Goal: Task Accomplishment & Management: Use online tool/utility

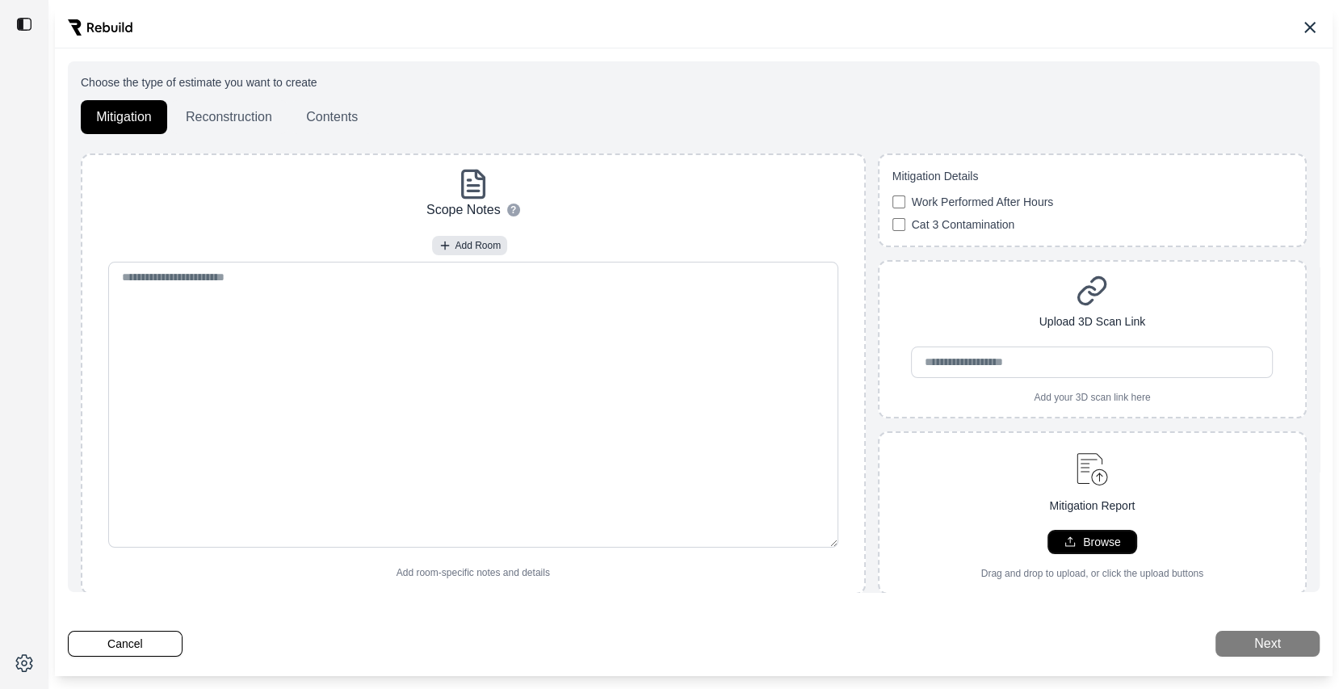
click at [1126, 532] on button "Browse" at bounding box center [1092, 542] width 88 height 23
type input "**********"
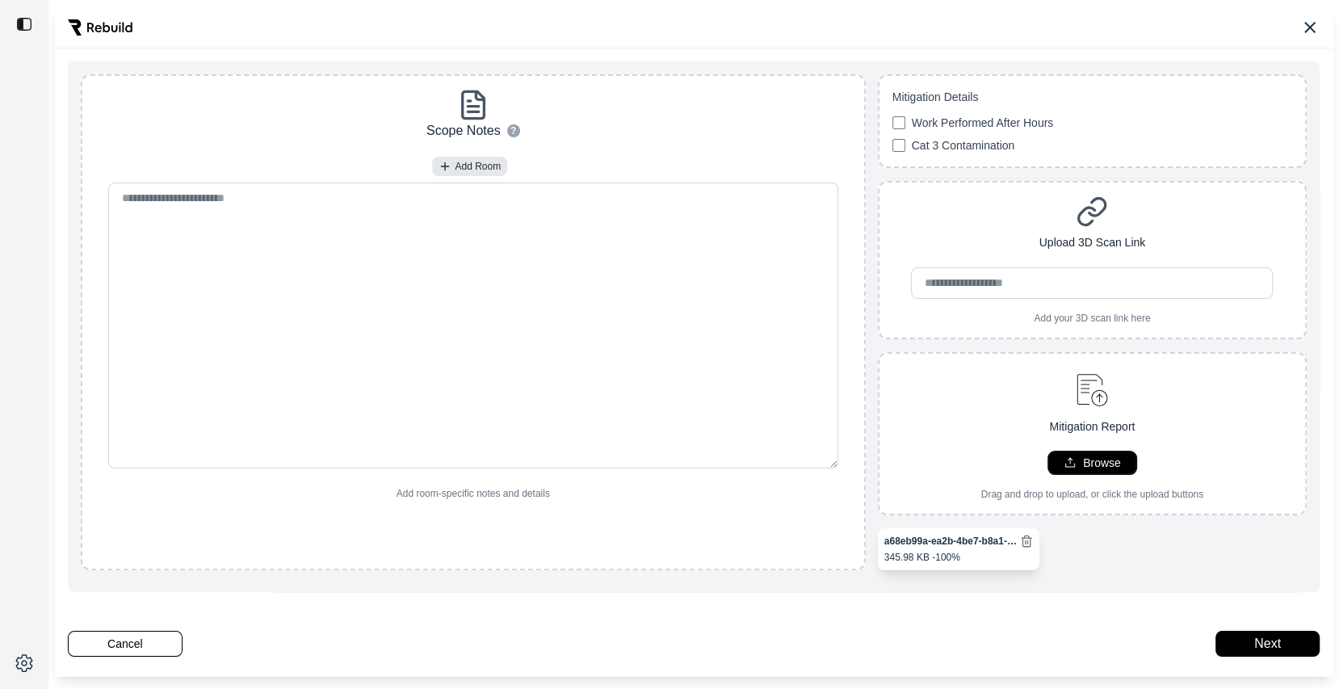
scroll to position [74, 0]
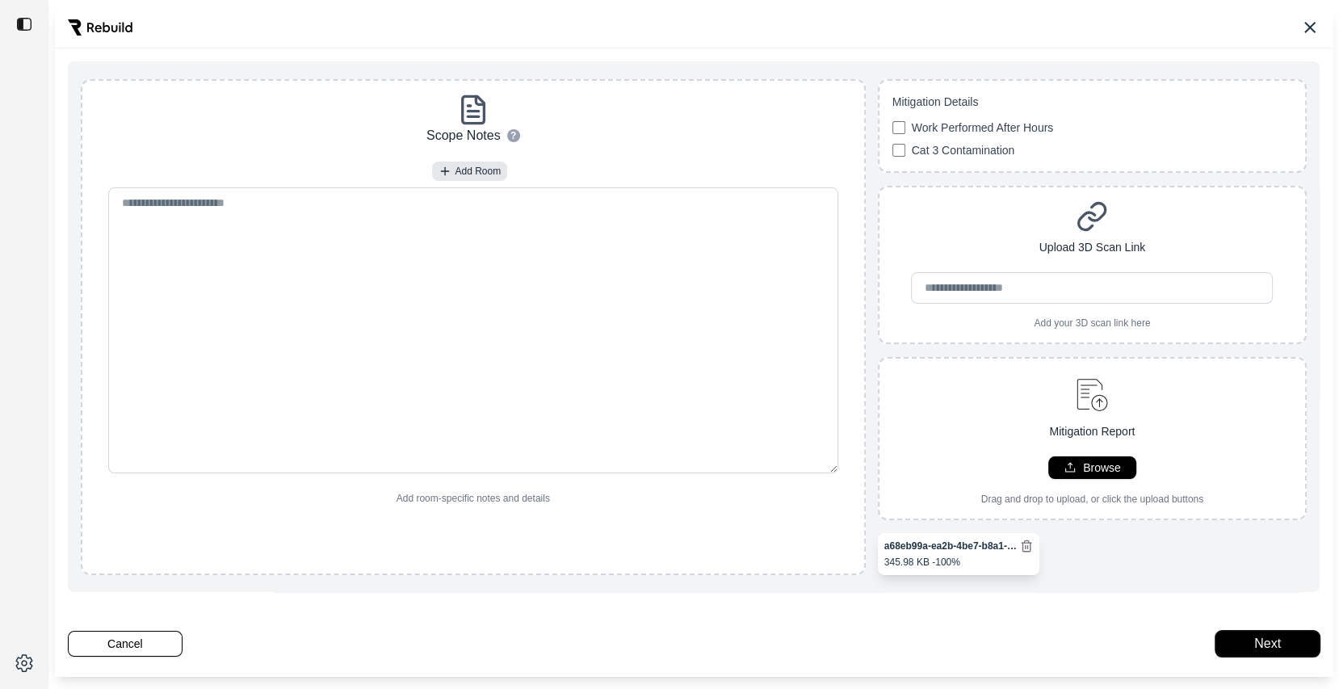
click at [1256, 648] on button "Next" at bounding box center [1267, 644] width 104 height 26
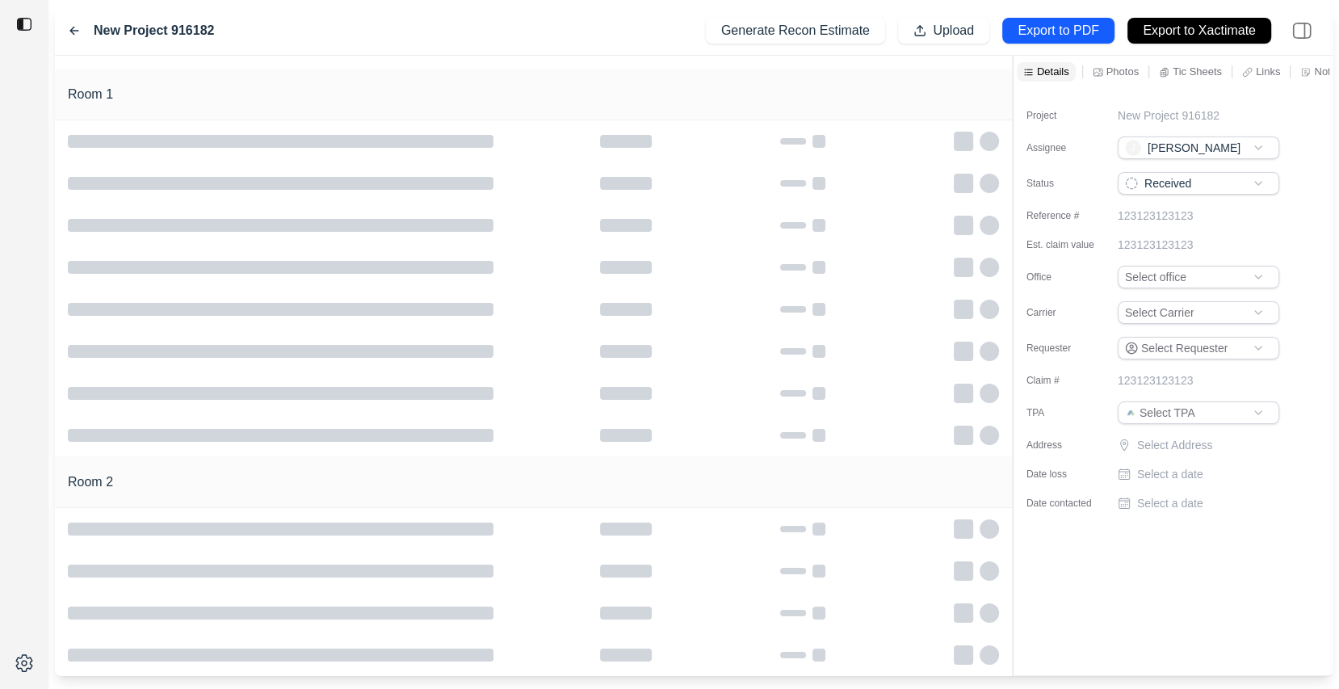
click at [624, 57] on div at bounding box center [533, 62] width 957 height 13
click at [607, 62] on div at bounding box center [533, 62] width 957 height 13
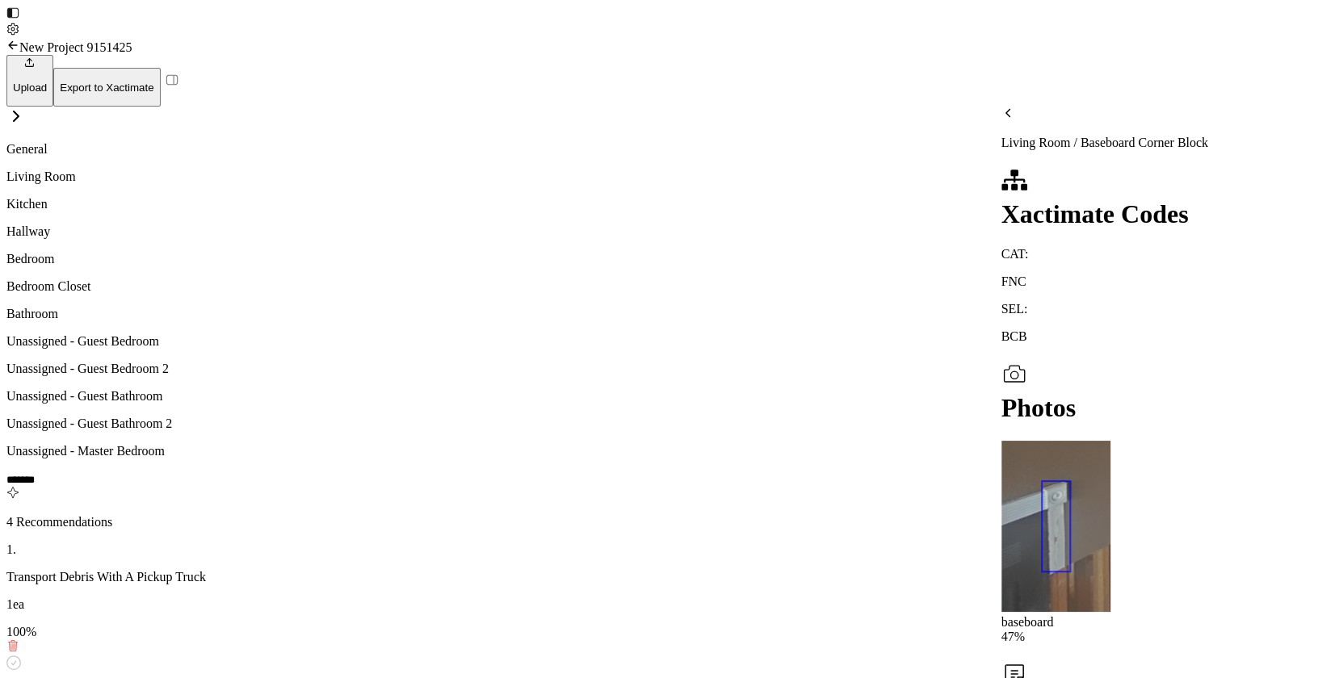
scroll to position [61, 0]
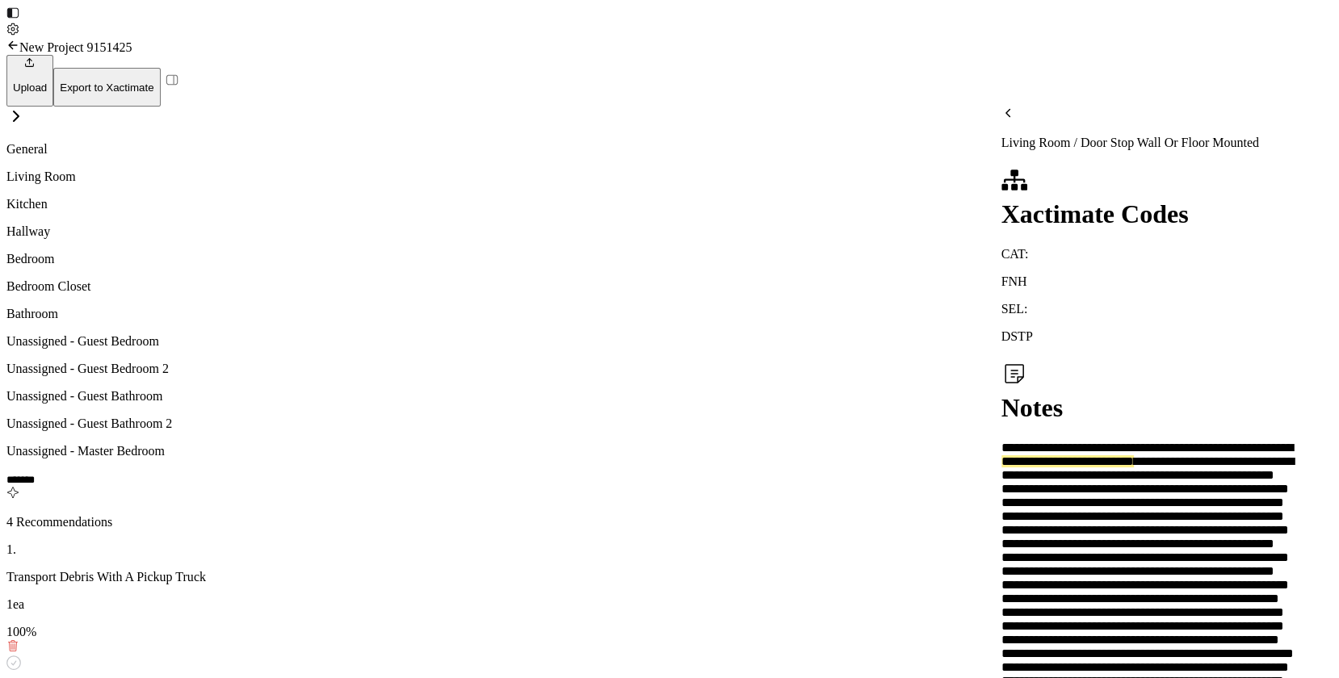
scroll to position [0, 0]
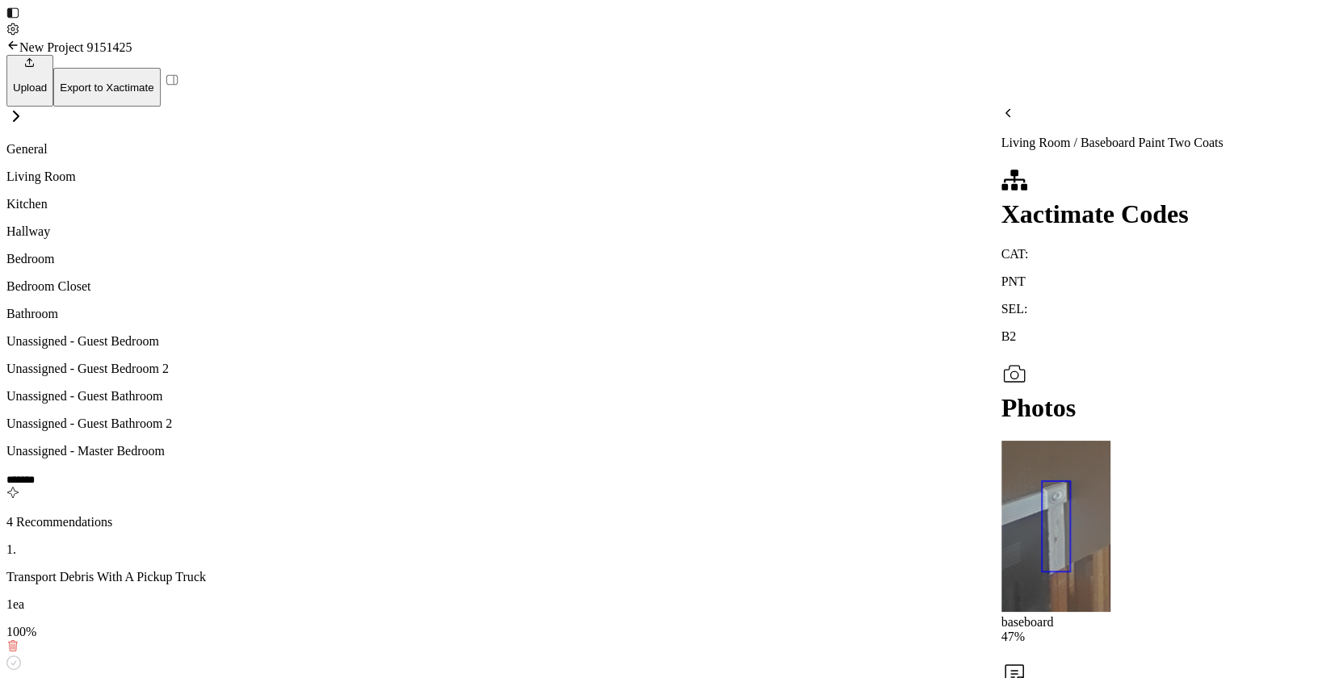
scroll to position [57, 0]
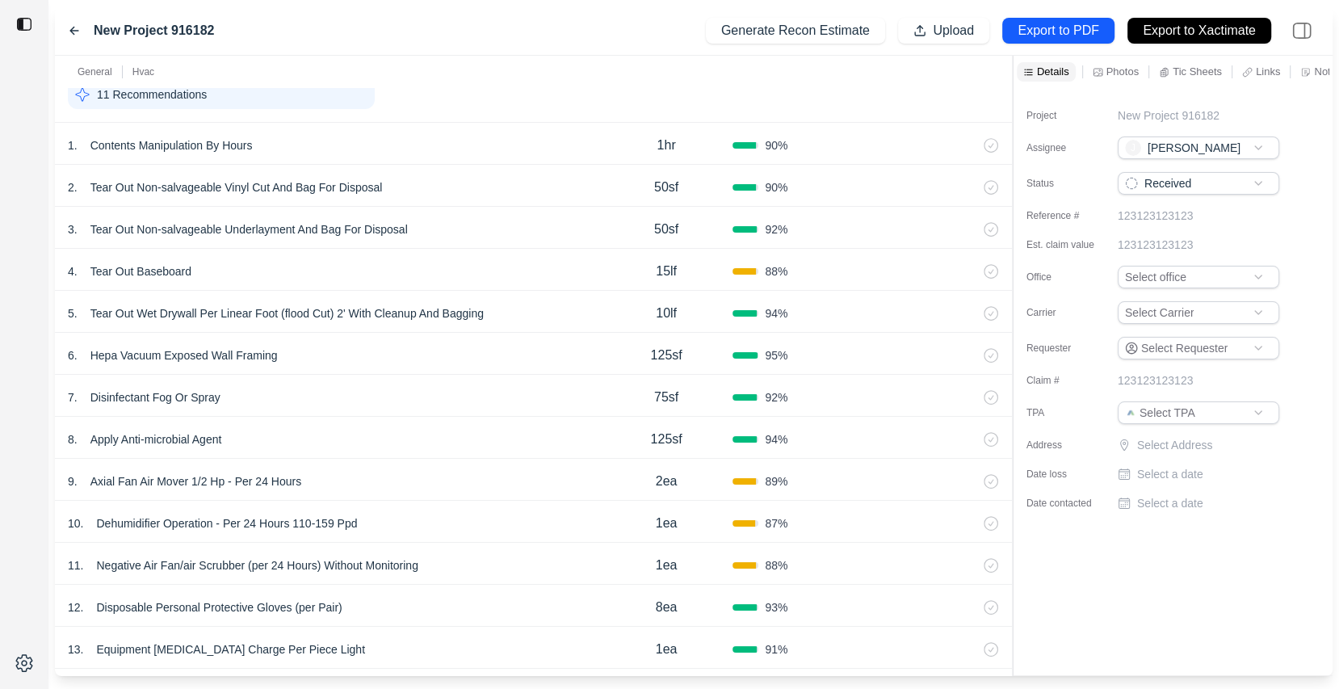
scroll to position [625, 0]
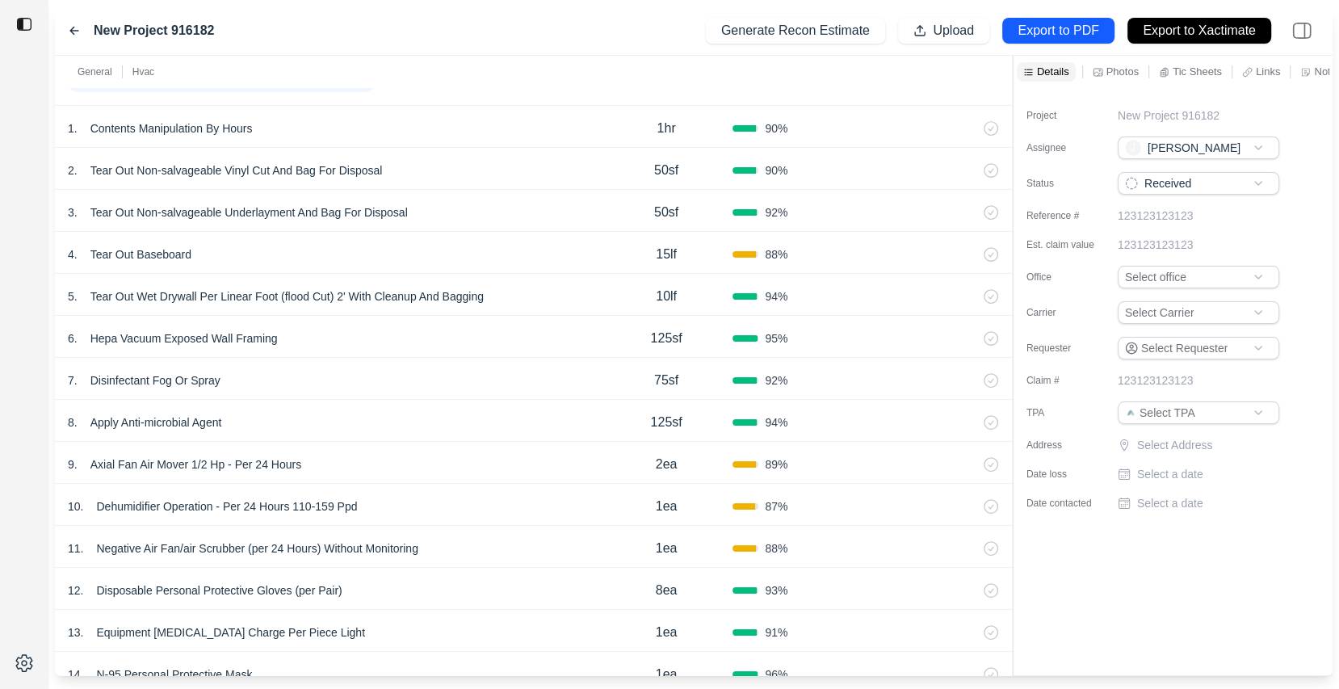
click at [405, 232] on div "4 . Tear Out Baseboard 15lf 88 %" at bounding box center [533, 253] width 957 height 42
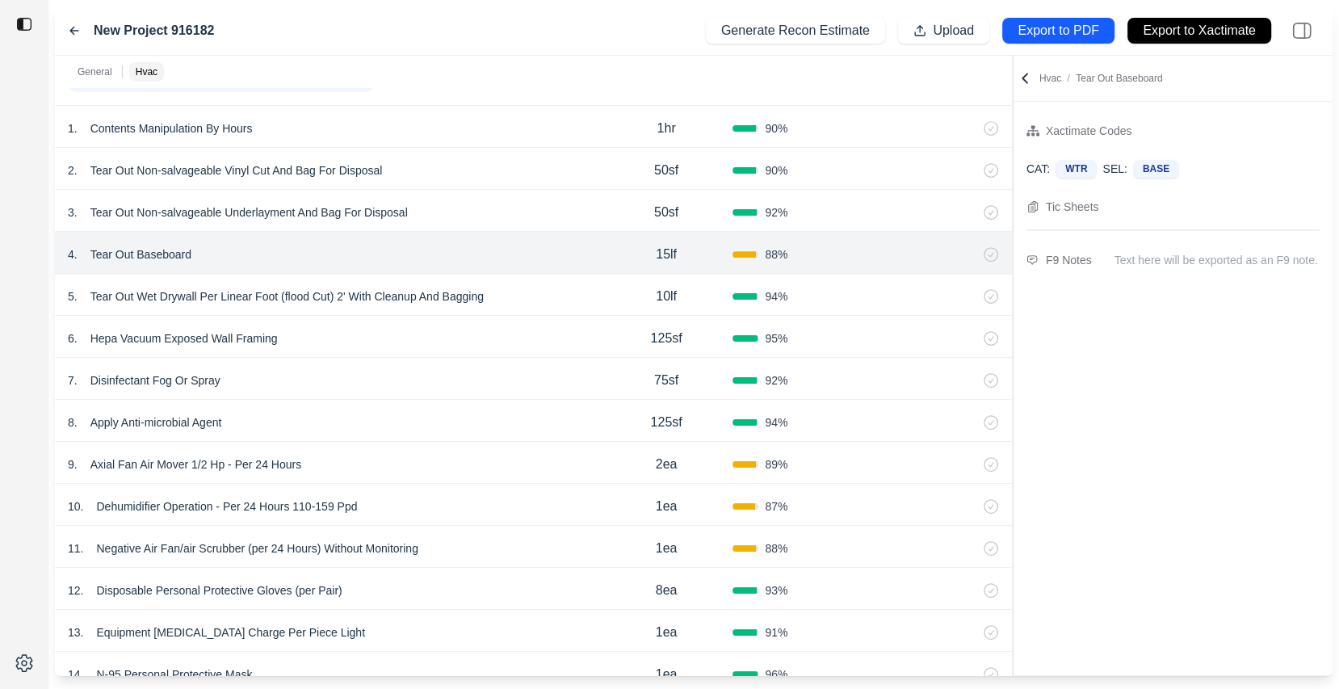
click at [447, 364] on div "7 . Disinfectant Fog Or Spray 75sf 92 %" at bounding box center [533, 379] width 957 height 42
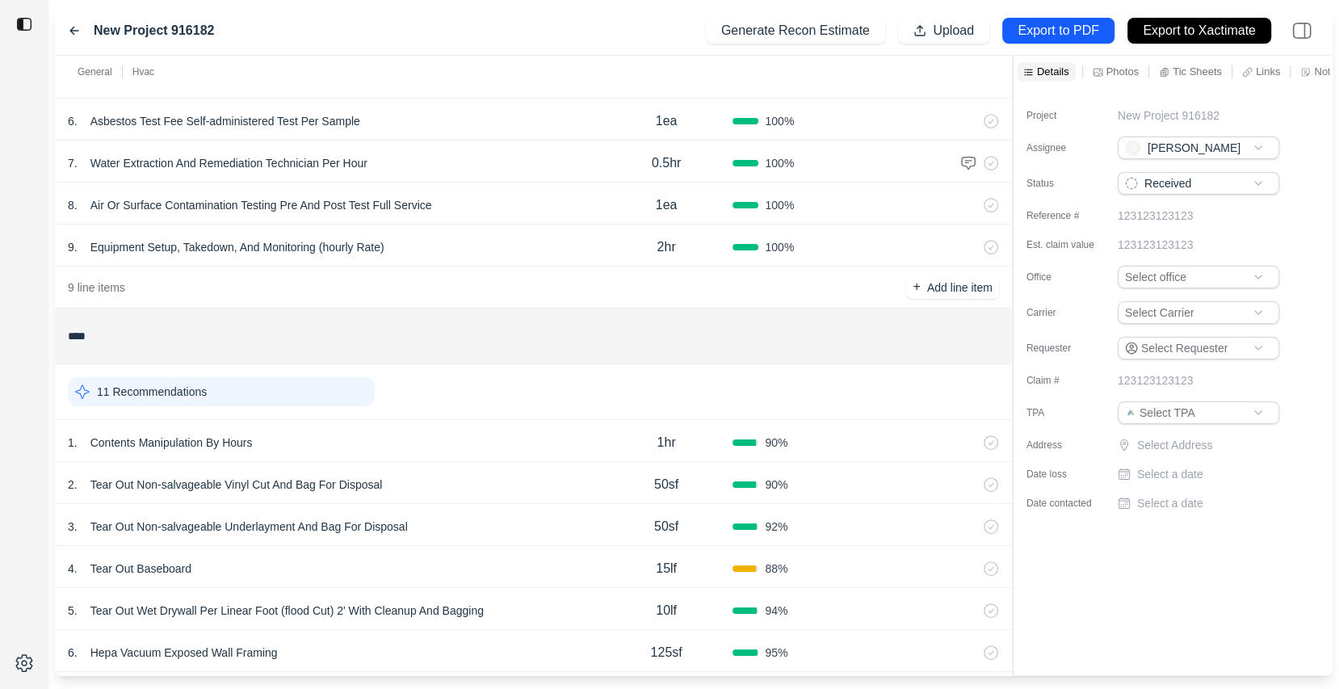
scroll to position [537, 0]
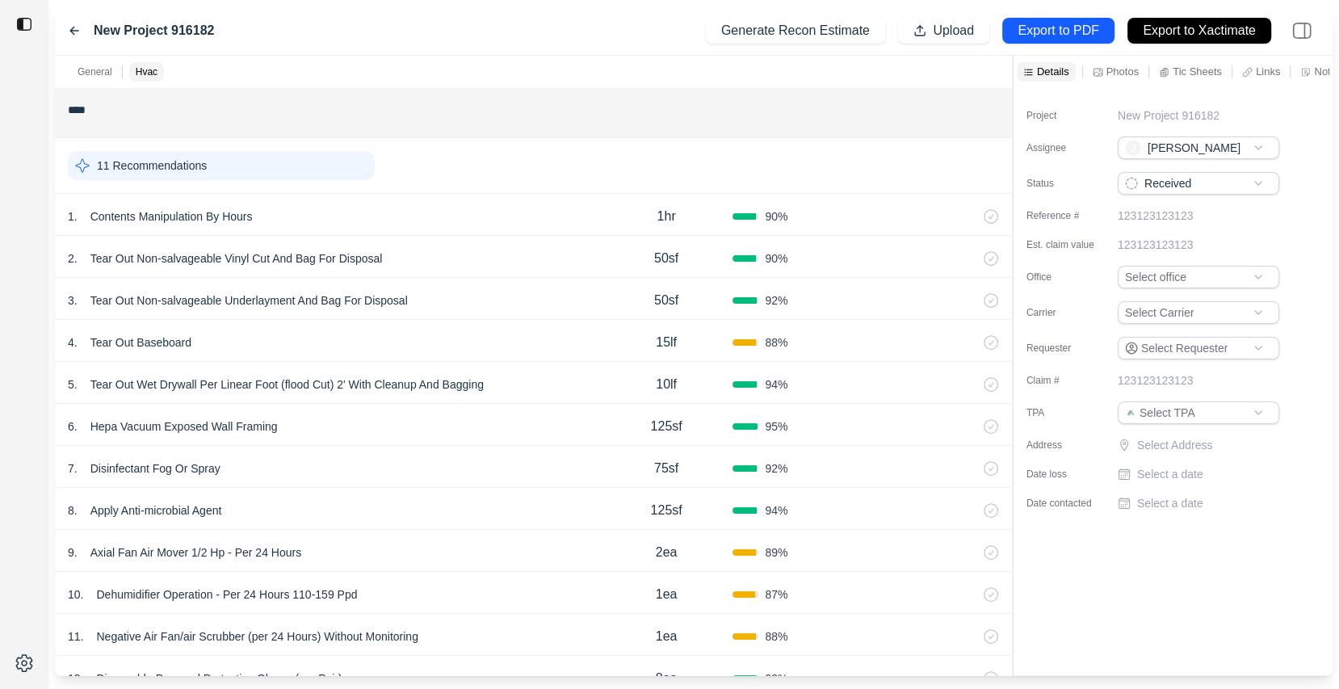
click at [374, 438] on div "6 . Hepa Vacuum Exposed Wall Framing 125sf 95 %" at bounding box center [533, 425] width 957 height 42
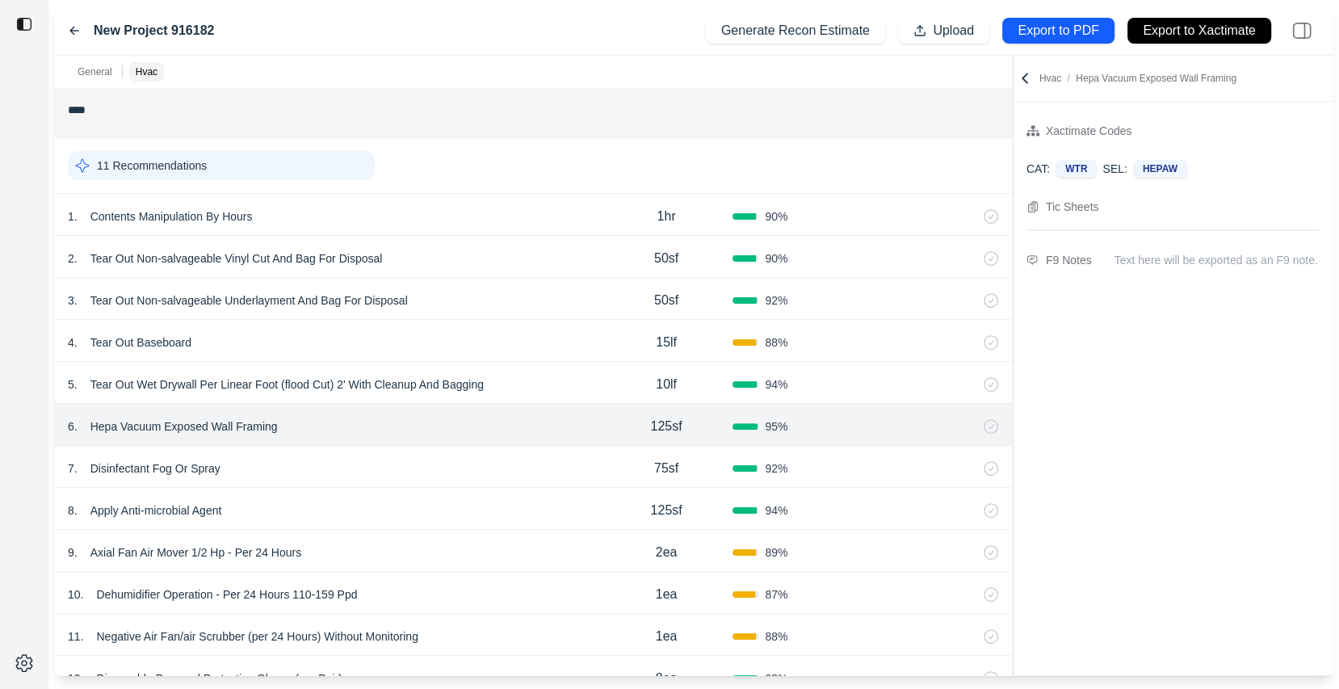
click at [404, 363] on div "5 . Tear Out Wet Drywall Per Linear Foot (flood Cut) 2' With Cleanup And Baggin…" at bounding box center [533, 383] width 957 height 42
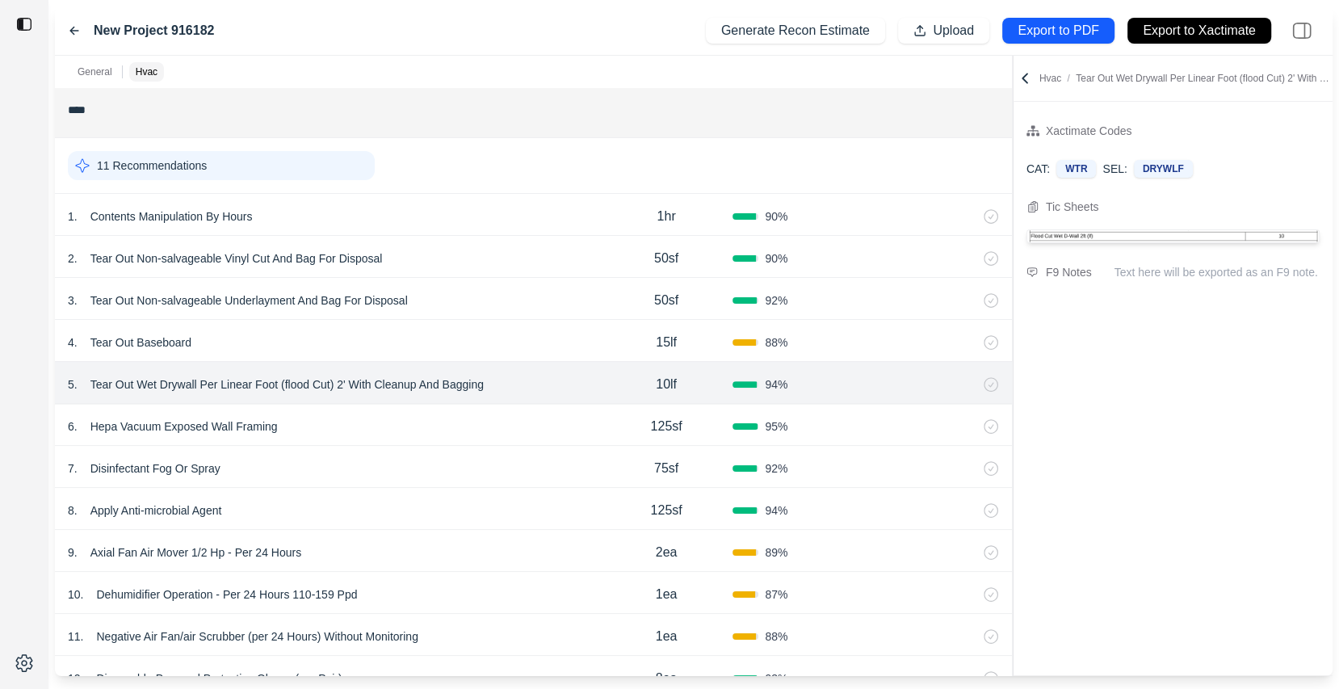
click at [425, 484] on div "7 . Disinfectant Fog Or Spray 75sf 92 %" at bounding box center [533, 467] width 957 height 42
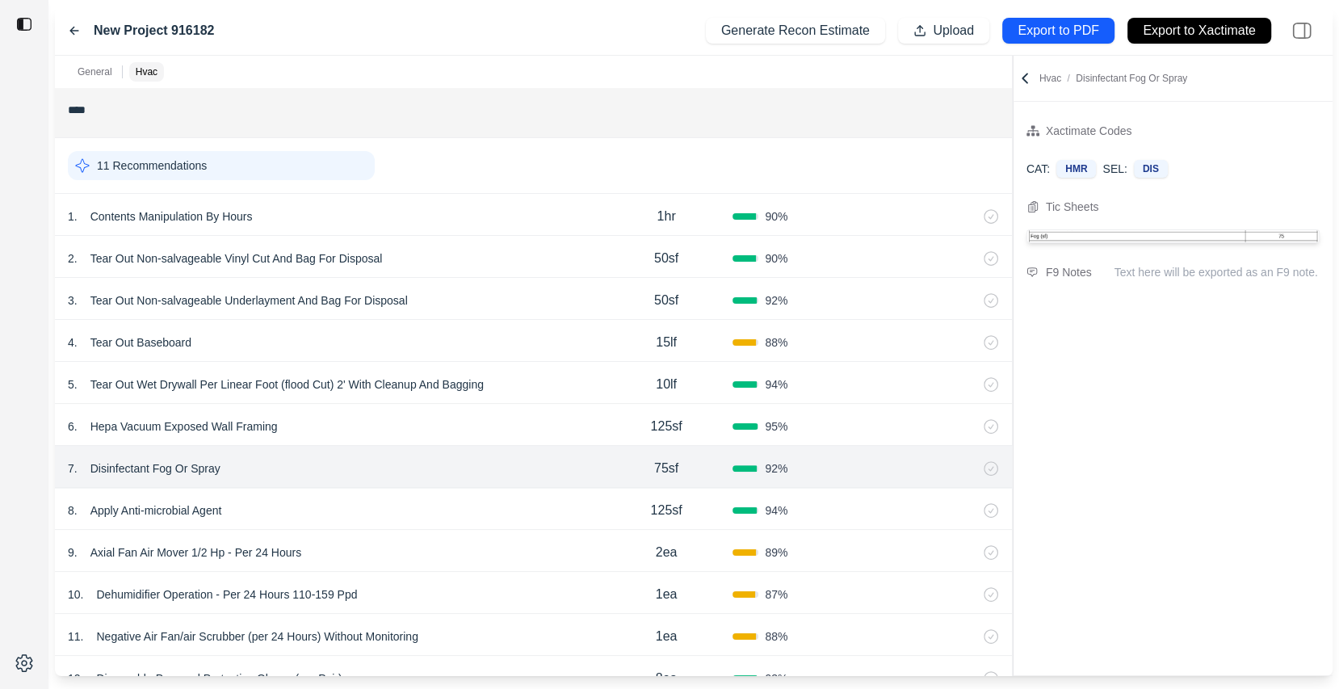
click at [429, 431] on div "6 . Hepa Vacuum Exposed Wall Framing" at bounding box center [334, 426] width 532 height 23
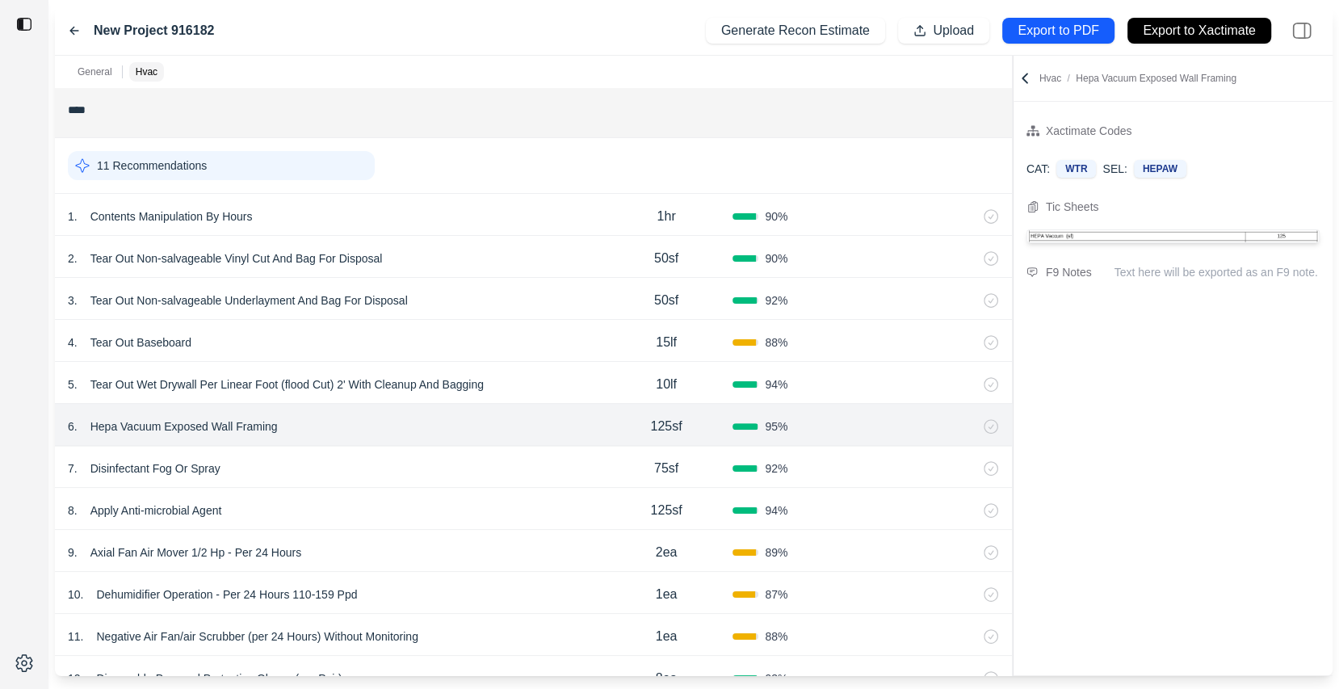
click at [442, 320] on div "4 . Tear Out Baseboard 15lf 88 %" at bounding box center [533, 341] width 957 height 42
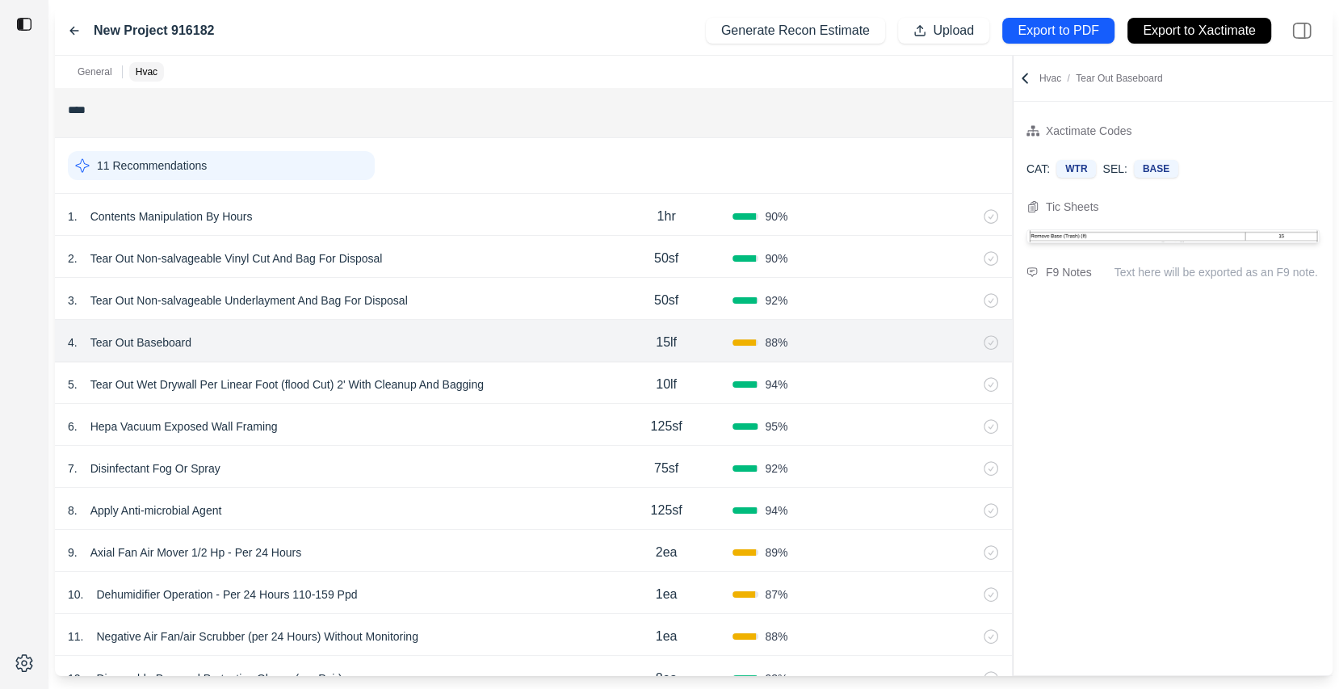
click at [447, 407] on div "6 . Hepa Vacuum Exposed Wall Framing 125sf 95 %" at bounding box center [533, 425] width 957 height 42
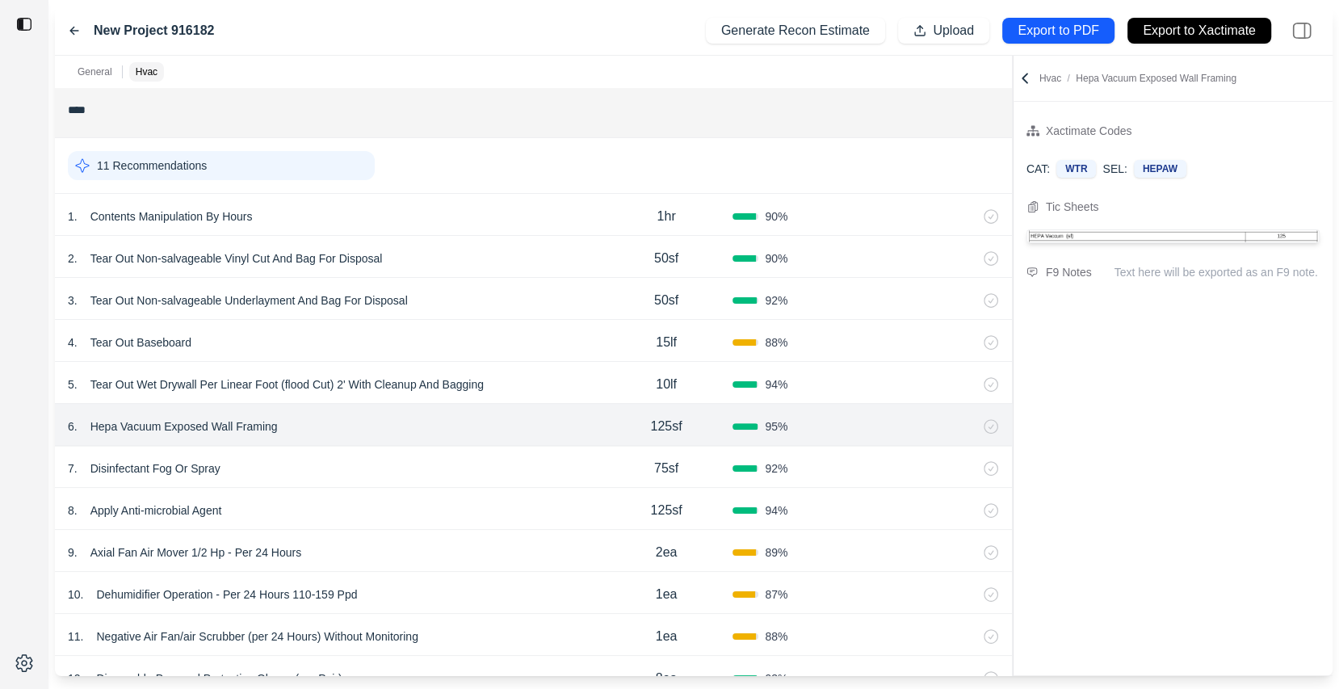
click at [439, 227] on div "1 . Contents Manipulation By Hours 1hr 90 %" at bounding box center [533, 215] width 957 height 42
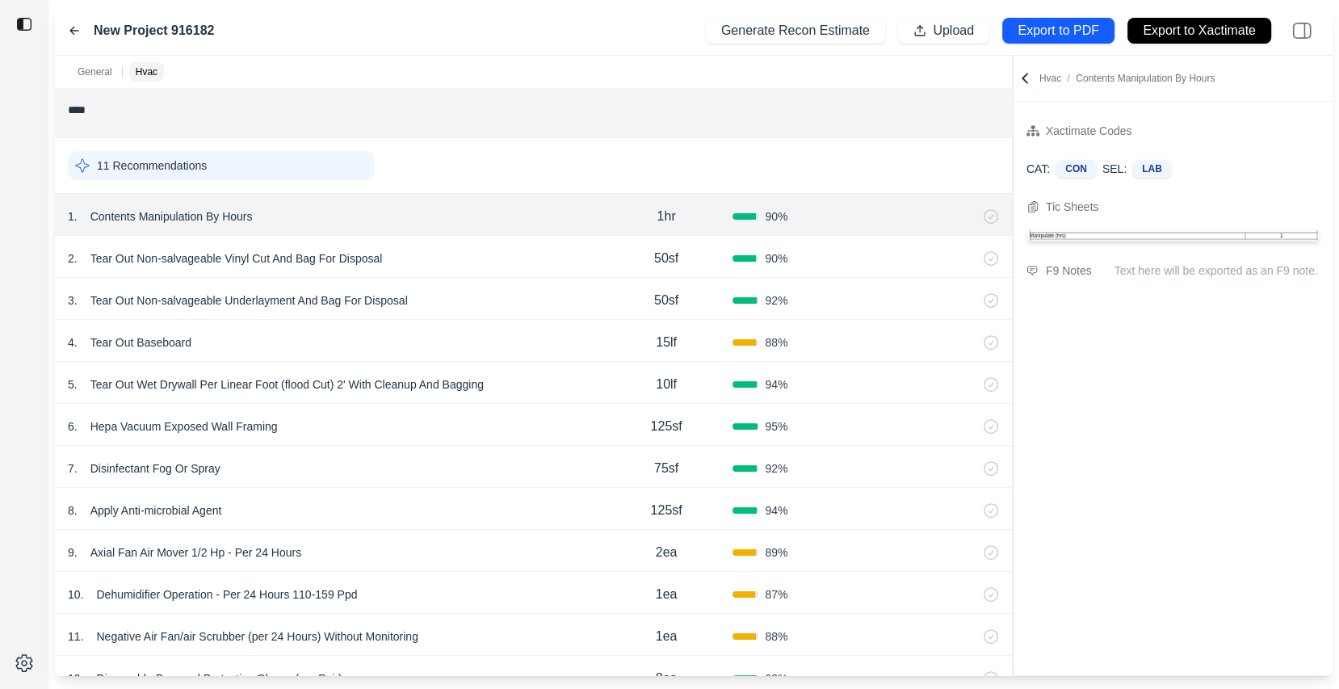
click at [437, 408] on div "6 . Hepa Vacuum Exposed Wall Framing 125sf 95 %" at bounding box center [533, 425] width 957 height 42
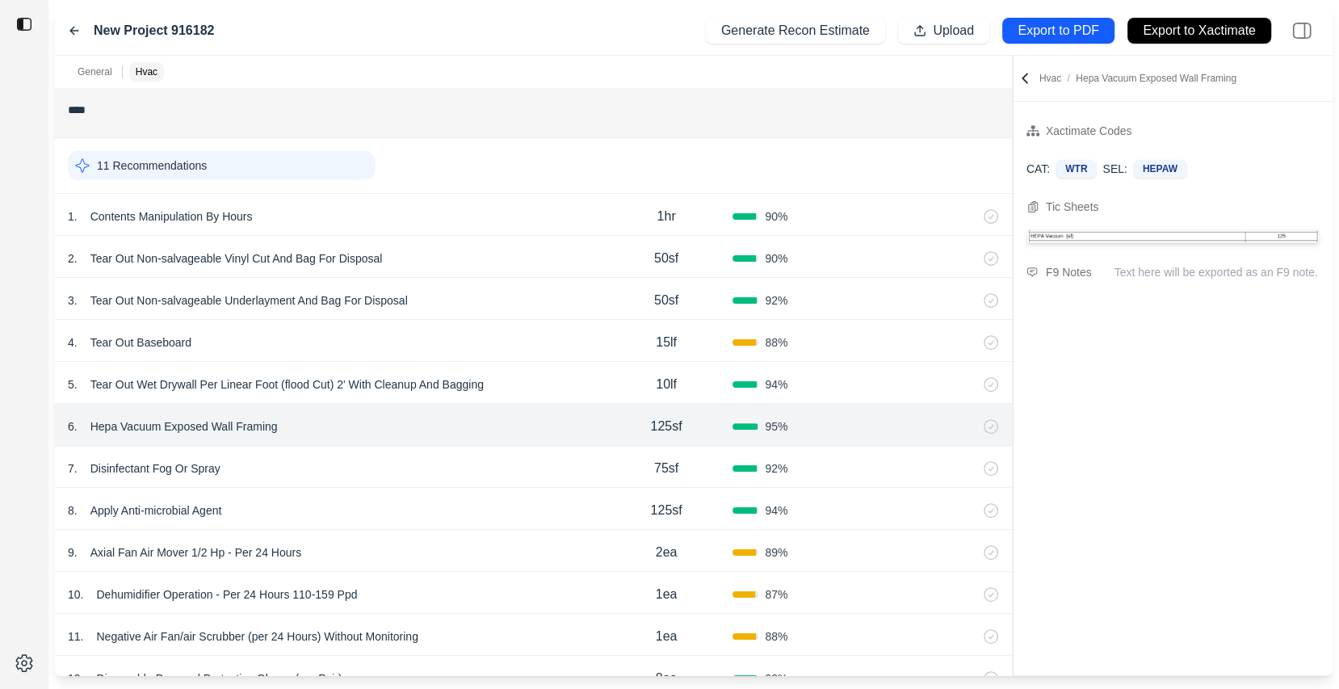
click at [451, 642] on div "11 . Negative Air Fan/air Scrubber (per 24 Hours) Without Monitoring" at bounding box center [334, 636] width 532 height 23
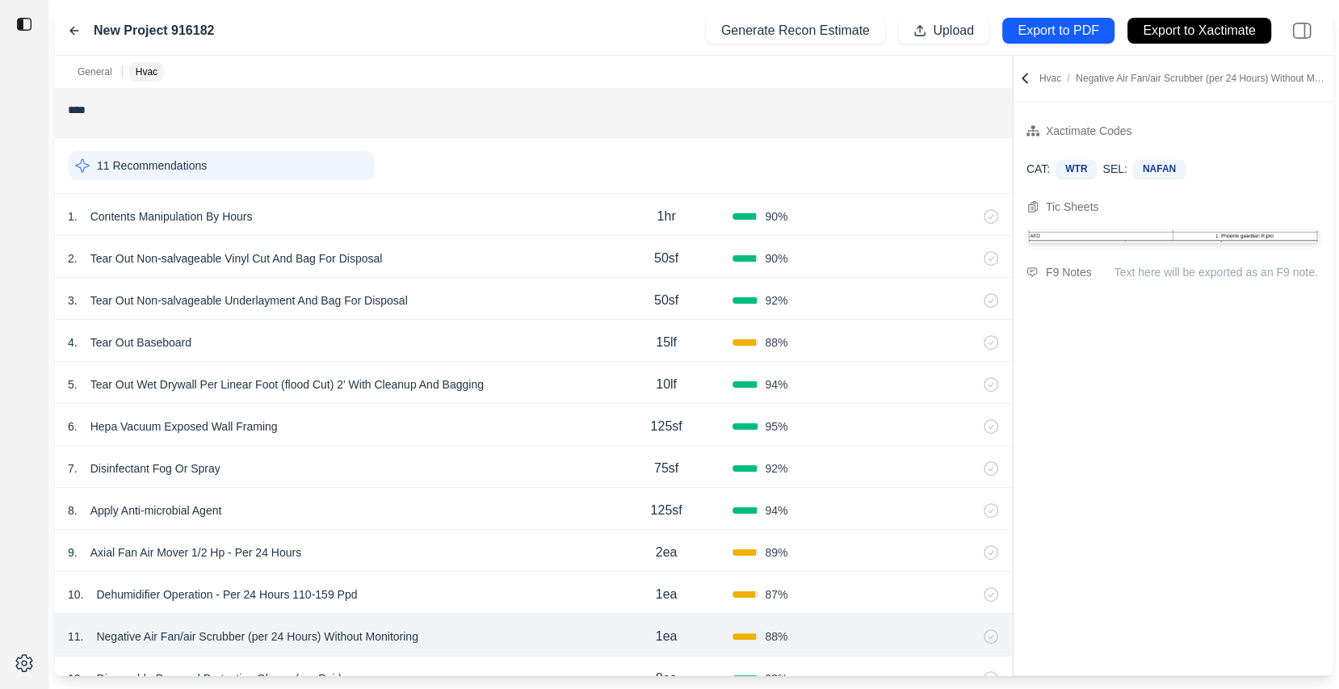
click at [72, 33] on icon at bounding box center [74, 30] width 13 height 13
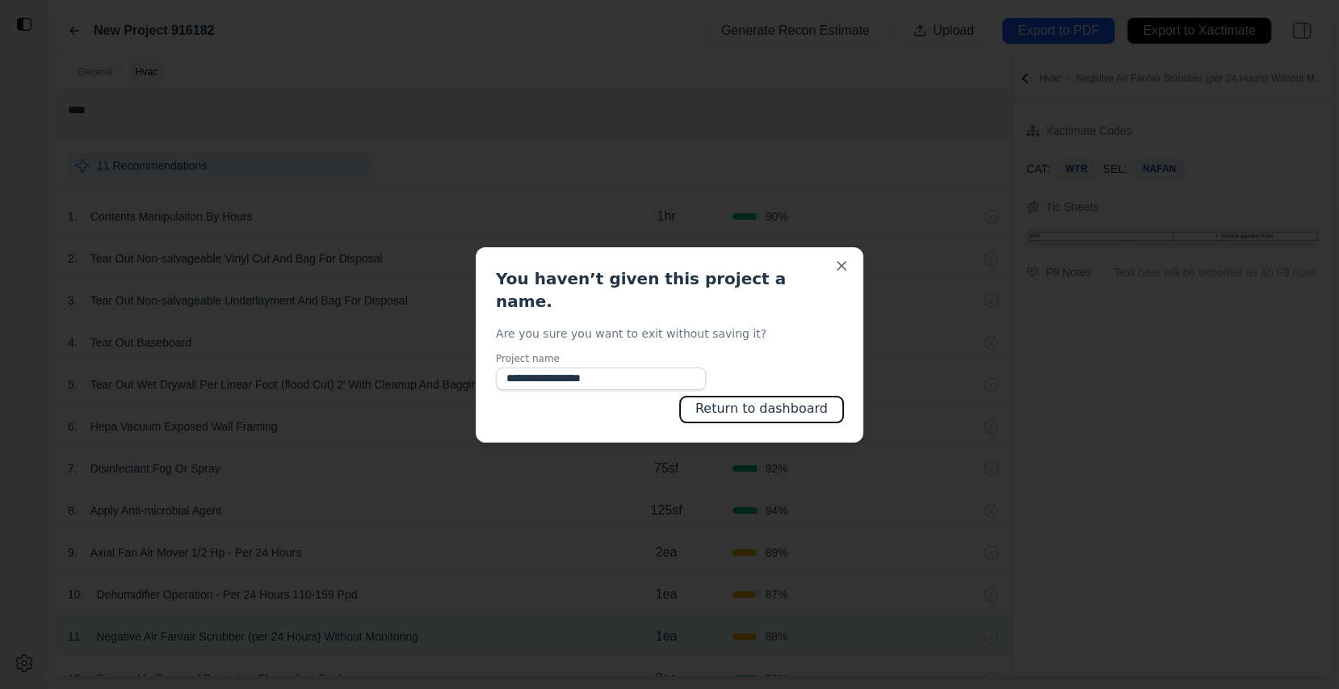
click at [766, 396] on button "Return to dashboard" at bounding box center [761, 409] width 163 height 26
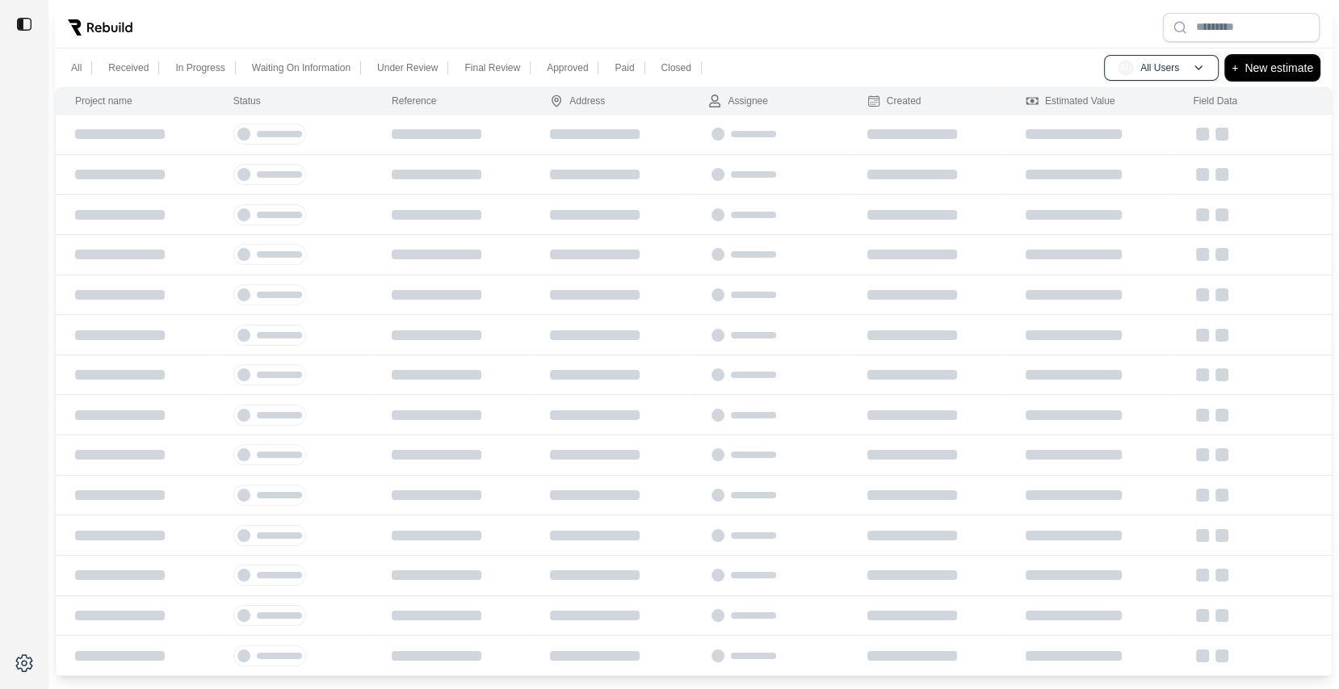
click at [1264, 78] on button "+ New estimate" at bounding box center [1272, 68] width 94 height 26
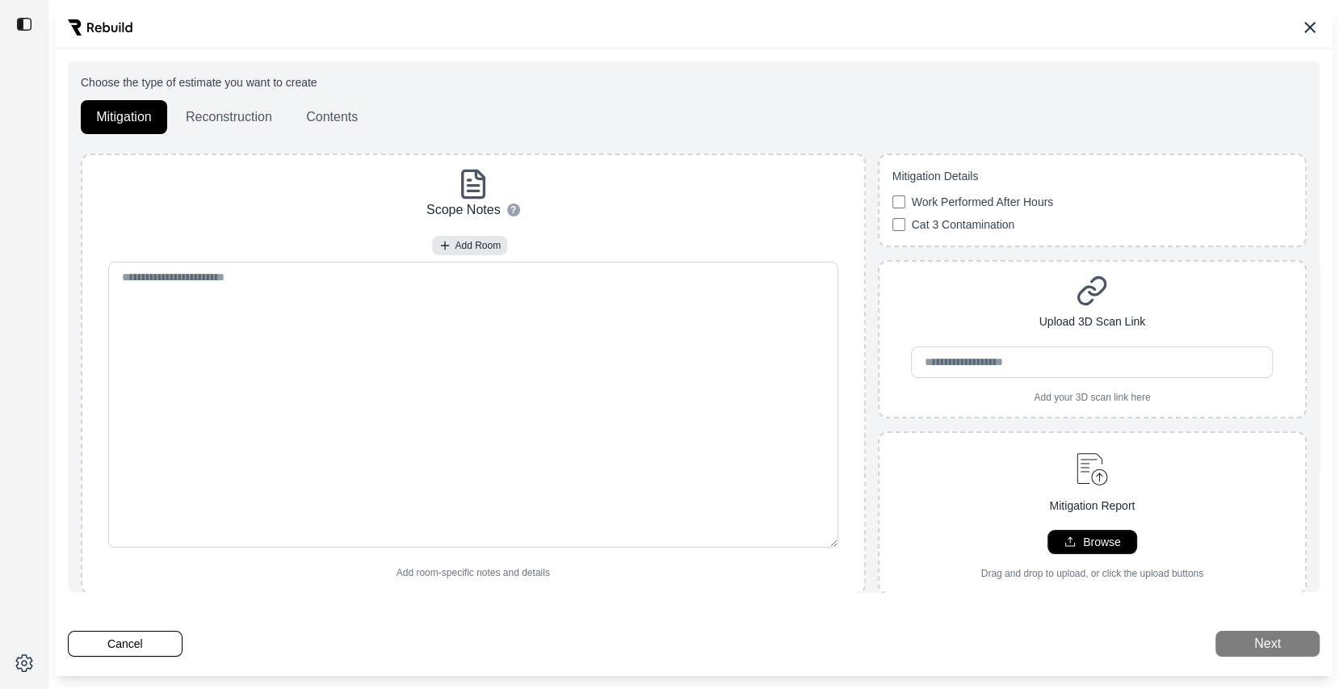
click at [1110, 535] on p "Browse" at bounding box center [1102, 542] width 38 height 16
type input "**********"
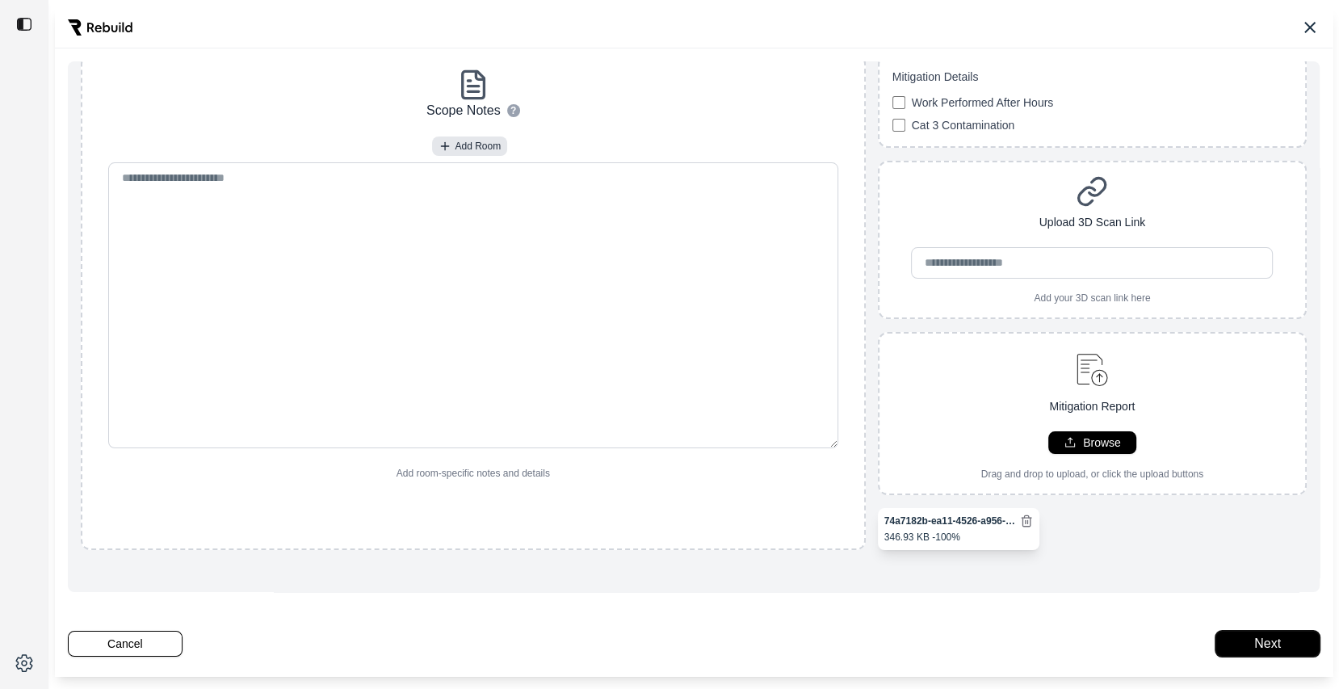
click at [1263, 645] on button "Next" at bounding box center [1267, 644] width 104 height 26
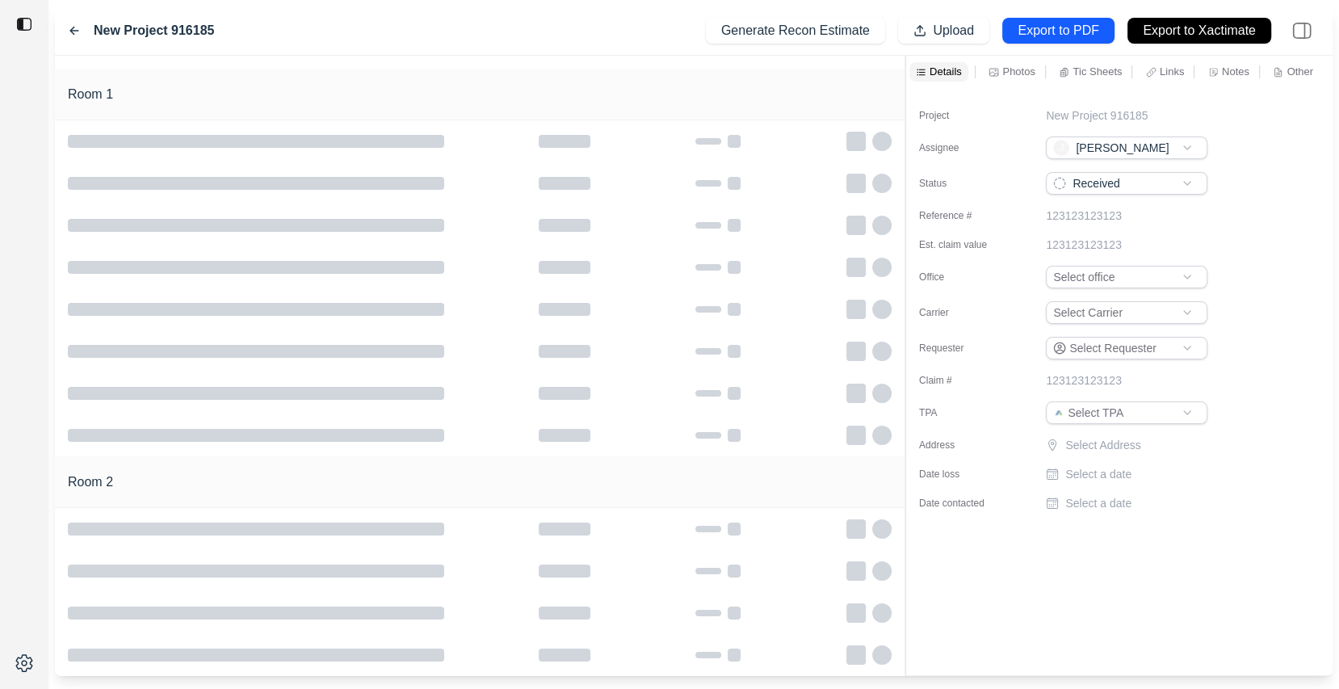
click at [958, 156] on div "Room 1 Room 2 Details Photos [MEDICAL_DATA] Sheets Links Notes Other Project Ne…" at bounding box center [693, 366] width 1277 height 620
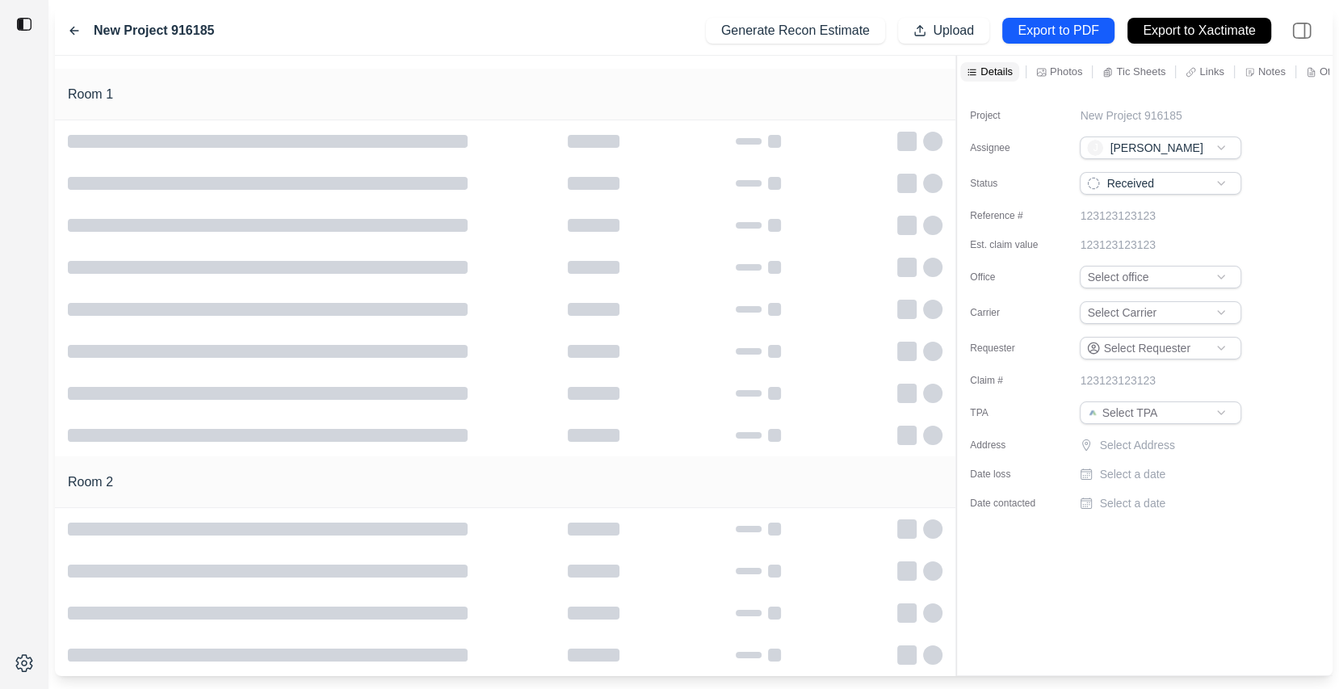
click at [958, 156] on div "Room 1 Room 2 Details Photos [MEDICAL_DATA] Sheets Links Notes Other Project Ne…" at bounding box center [693, 366] width 1277 height 620
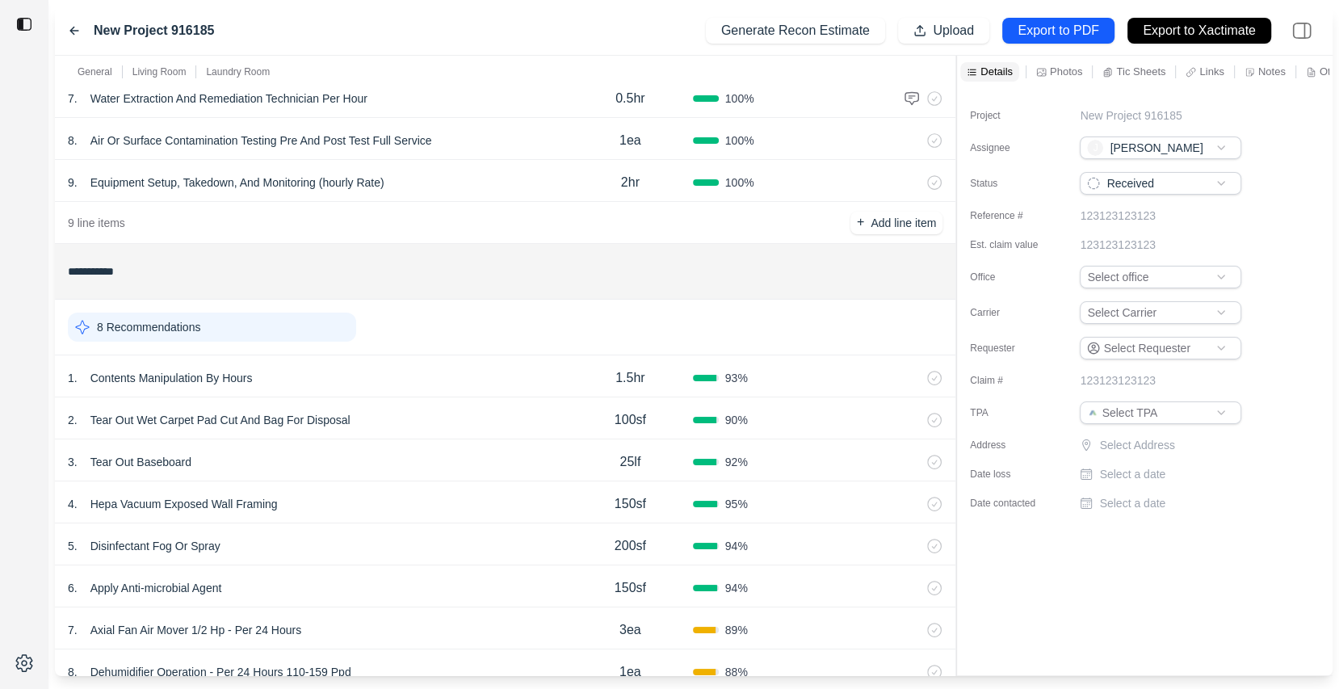
scroll to position [422, 0]
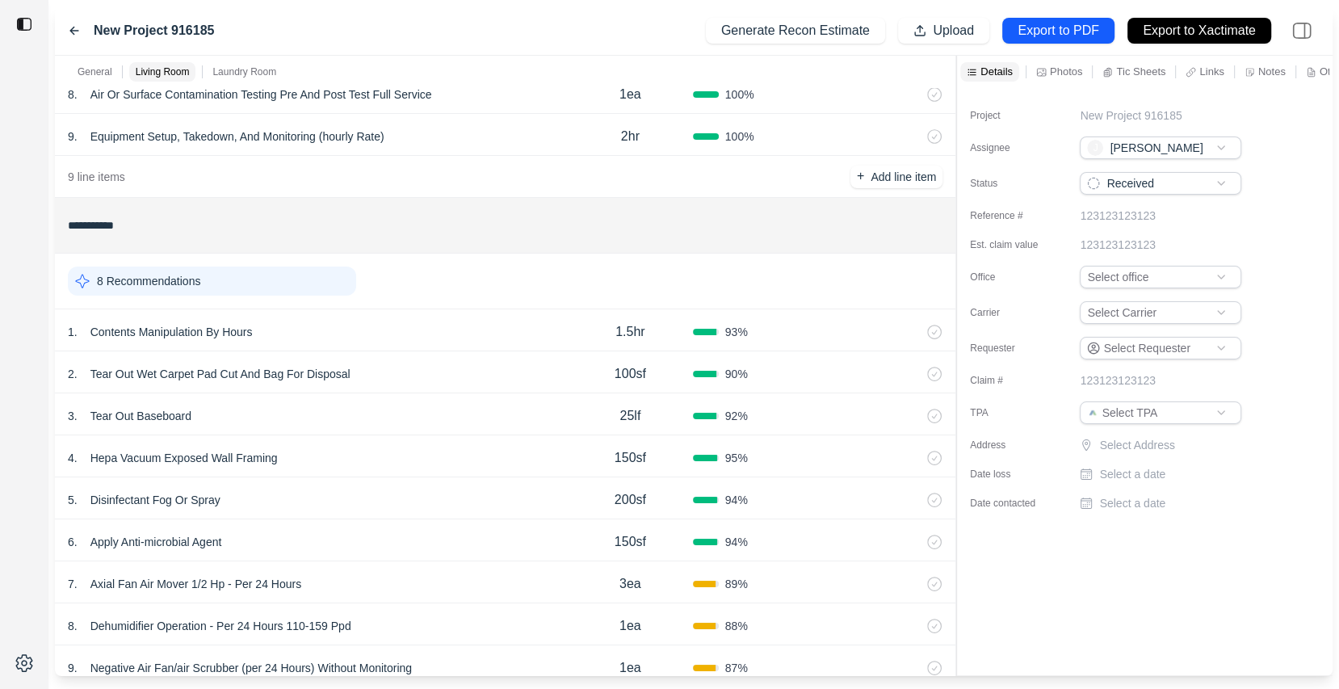
click at [317, 376] on p "Tear Out Wet Carpet Pad Cut And Bag For Disposal" at bounding box center [220, 374] width 273 height 23
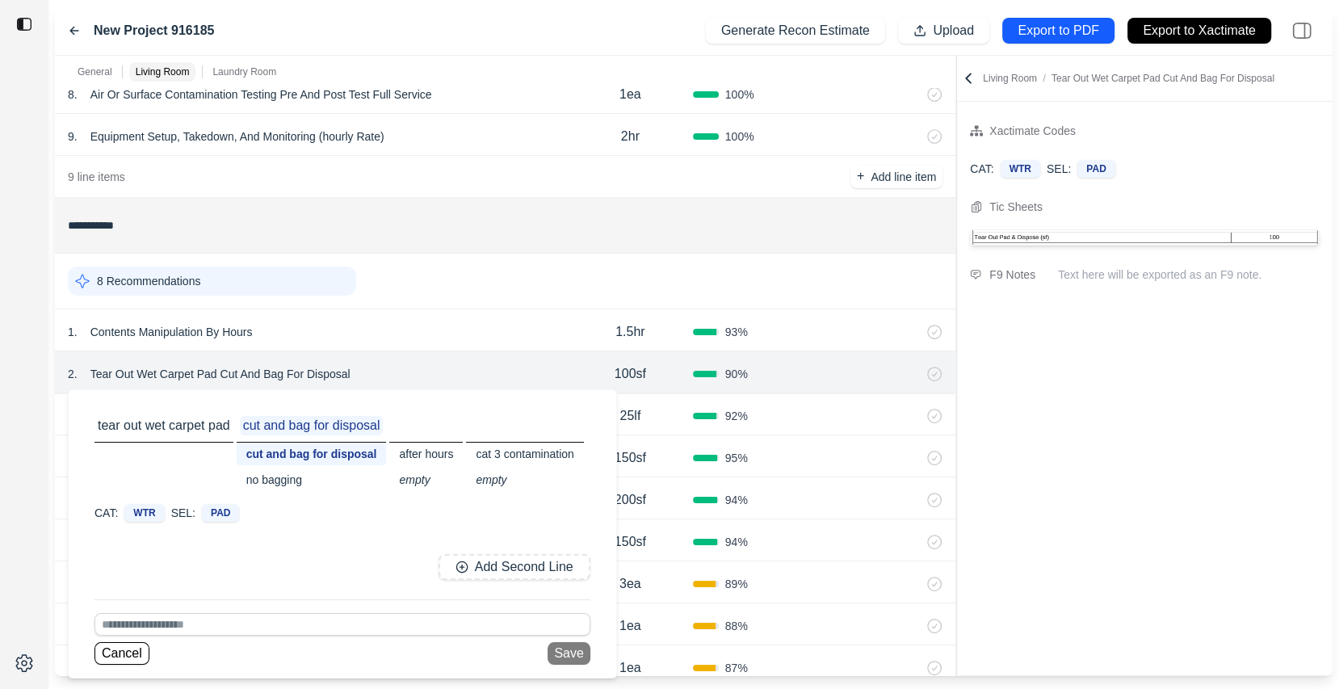
click at [514, 367] on div "2 . Tear Out Wet Carpet Pad Cut And Bag For Disposal tear out wet carpet pad cu…" at bounding box center [318, 374] width 500 height 23
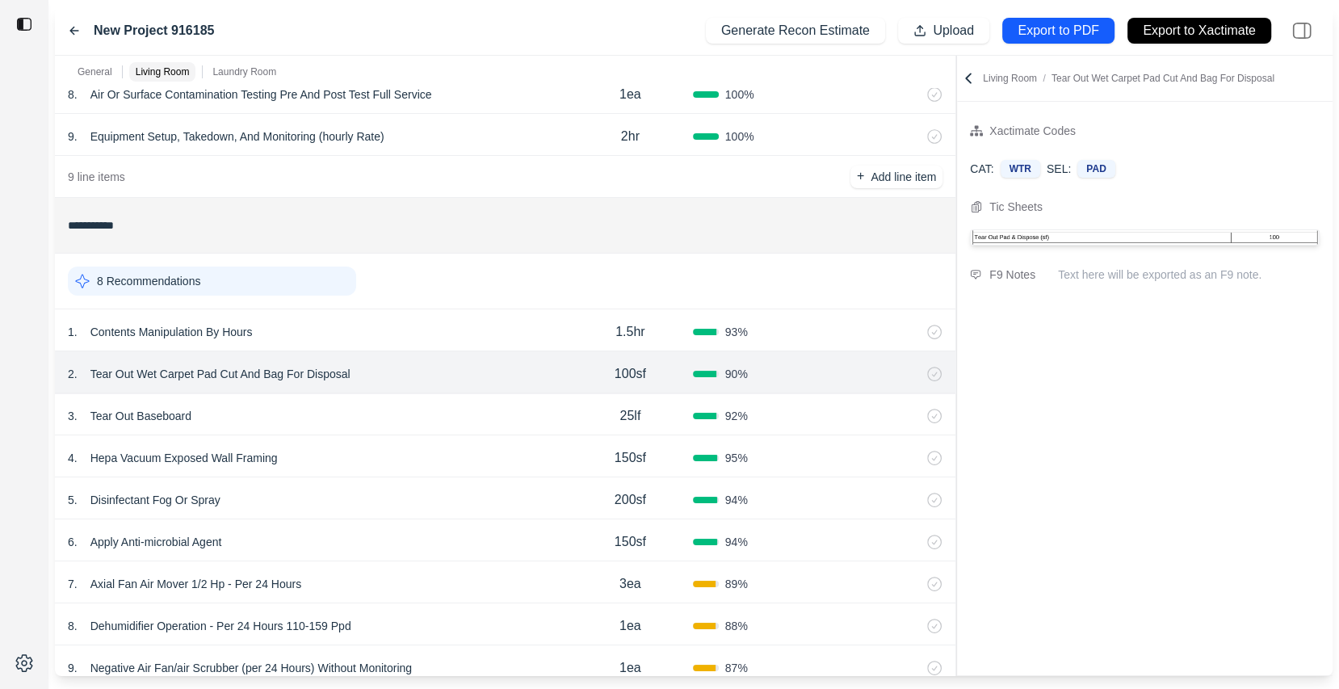
click at [380, 561] on div "7 . Axial Fan Air Mover 1/2 Hp - Per 24 Hours 3ea 89 %" at bounding box center [505, 582] width 900 height 42
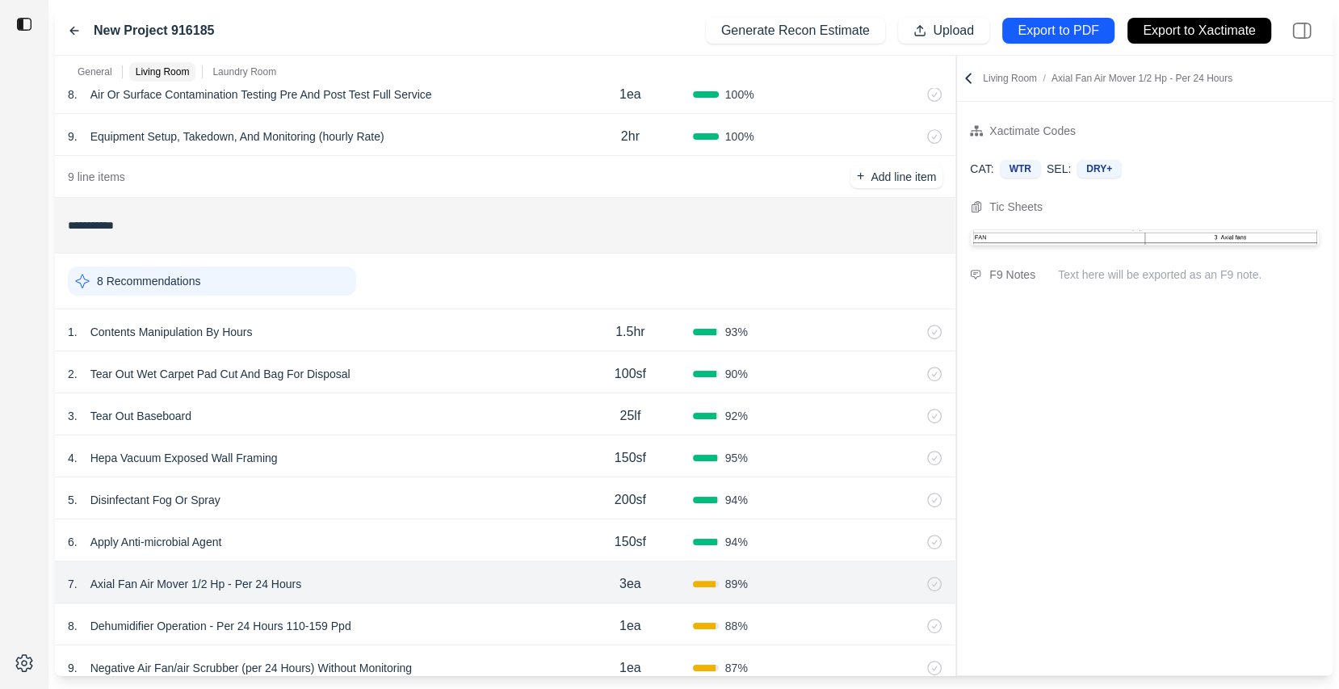
click at [422, 483] on div "5 . Disinfectant Fog Or Spray 200sf 94 %" at bounding box center [505, 498] width 900 height 42
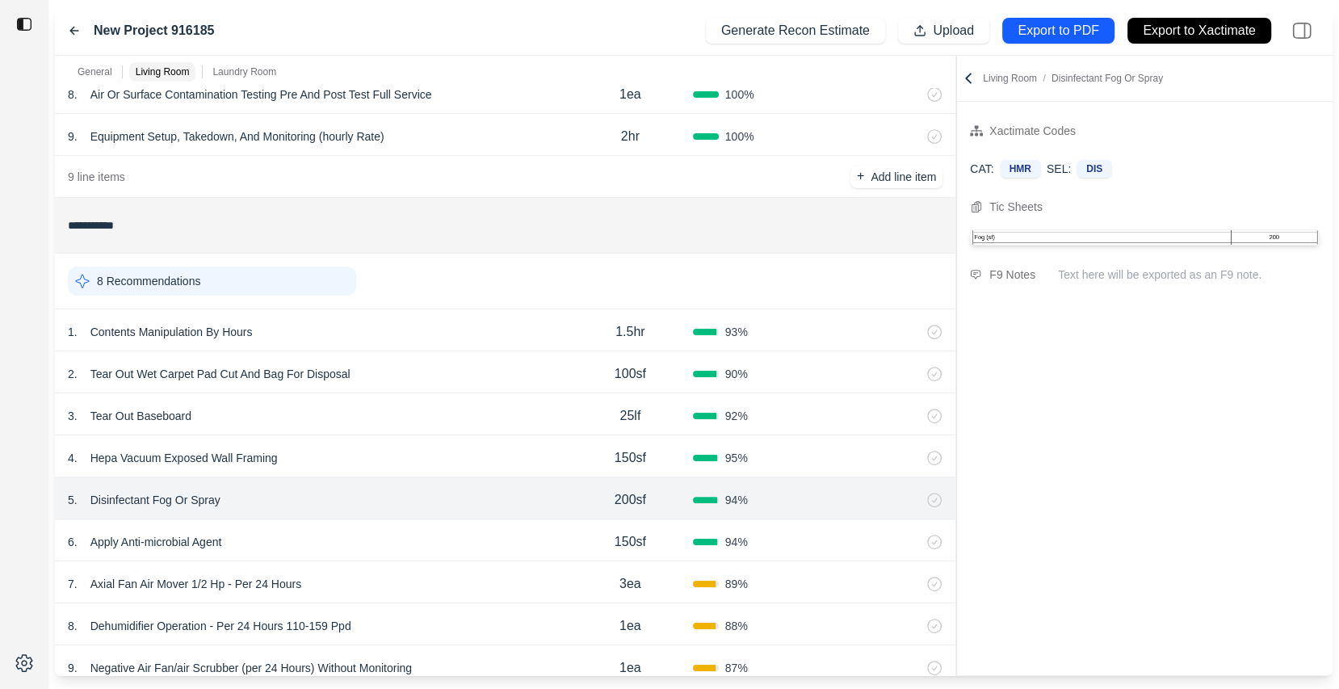
click at [432, 460] on div "4 . Hepa Vacuum Exposed Wall Framing" at bounding box center [318, 458] width 500 height 23
